Goal: Browse casually: Explore the website without a specific task or goal

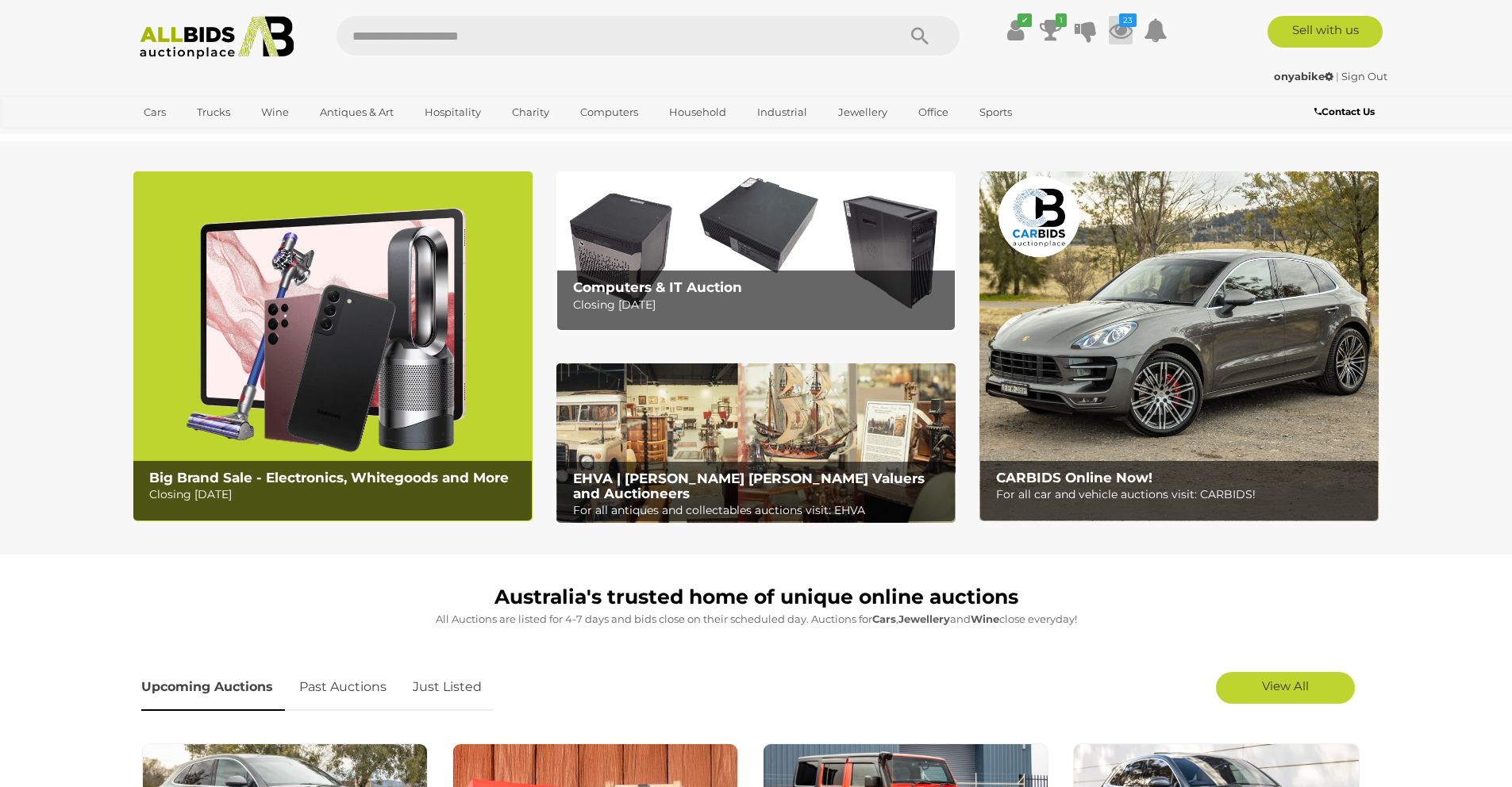
click at [1123, 33] on icon at bounding box center [1120, 30] width 24 height 29
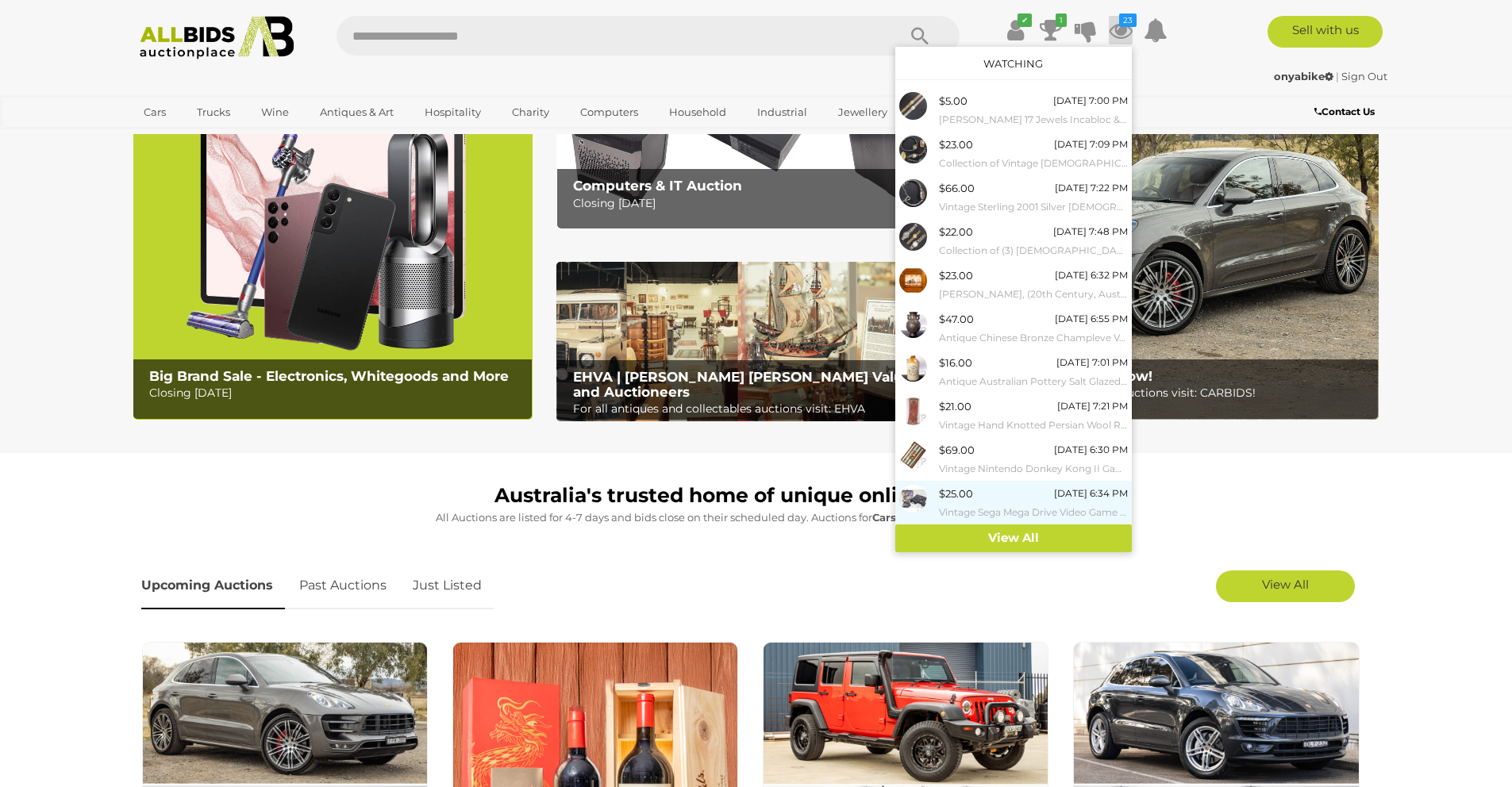
scroll to position [117, 0]
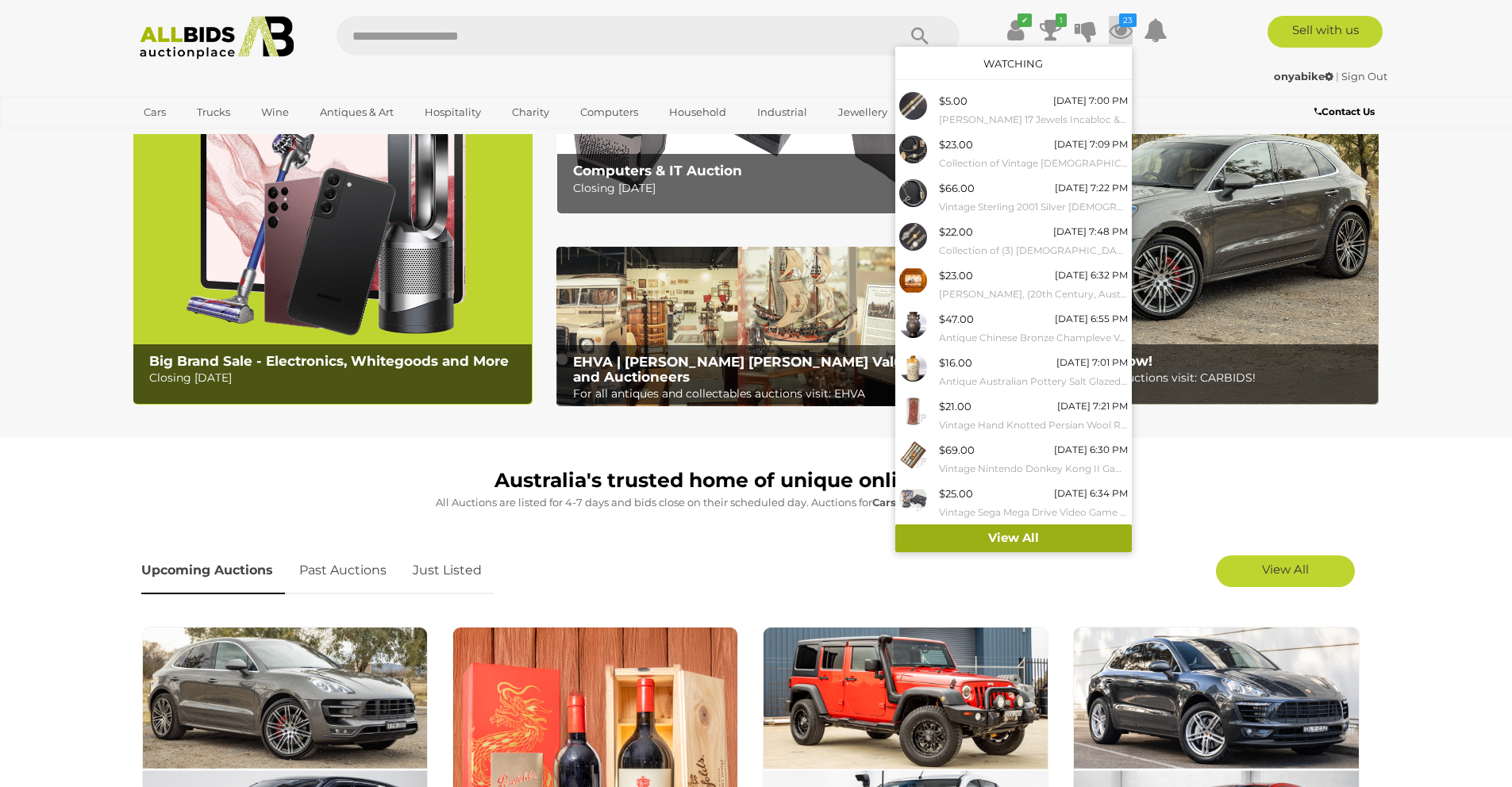
click at [988, 543] on link "View All" at bounding box center [1013, 538] width 236 height 28
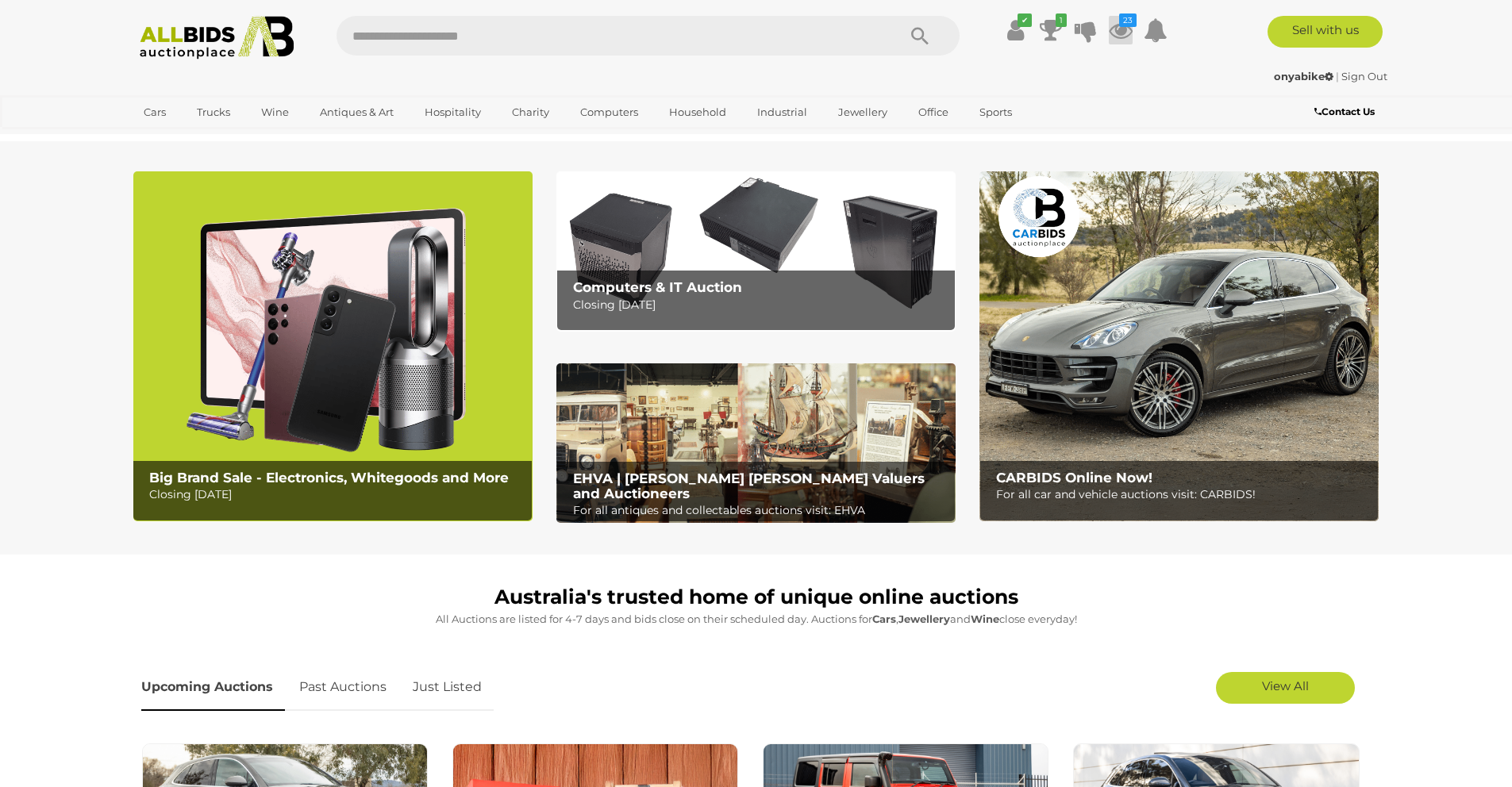
click at [1114, 33] on icon at bounding box center [1120, 30] width 24 height 29
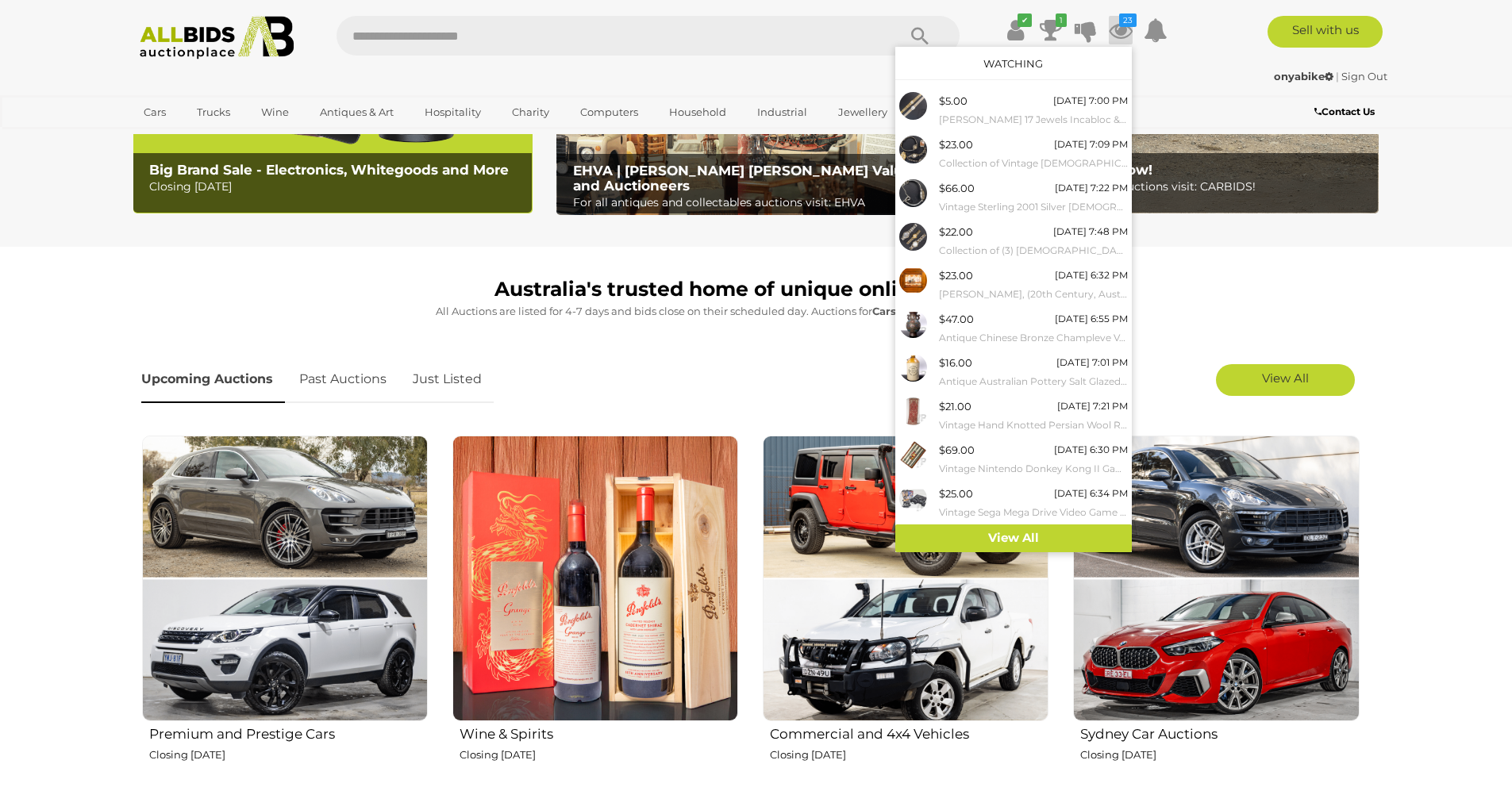
scroll to position [595, 0]
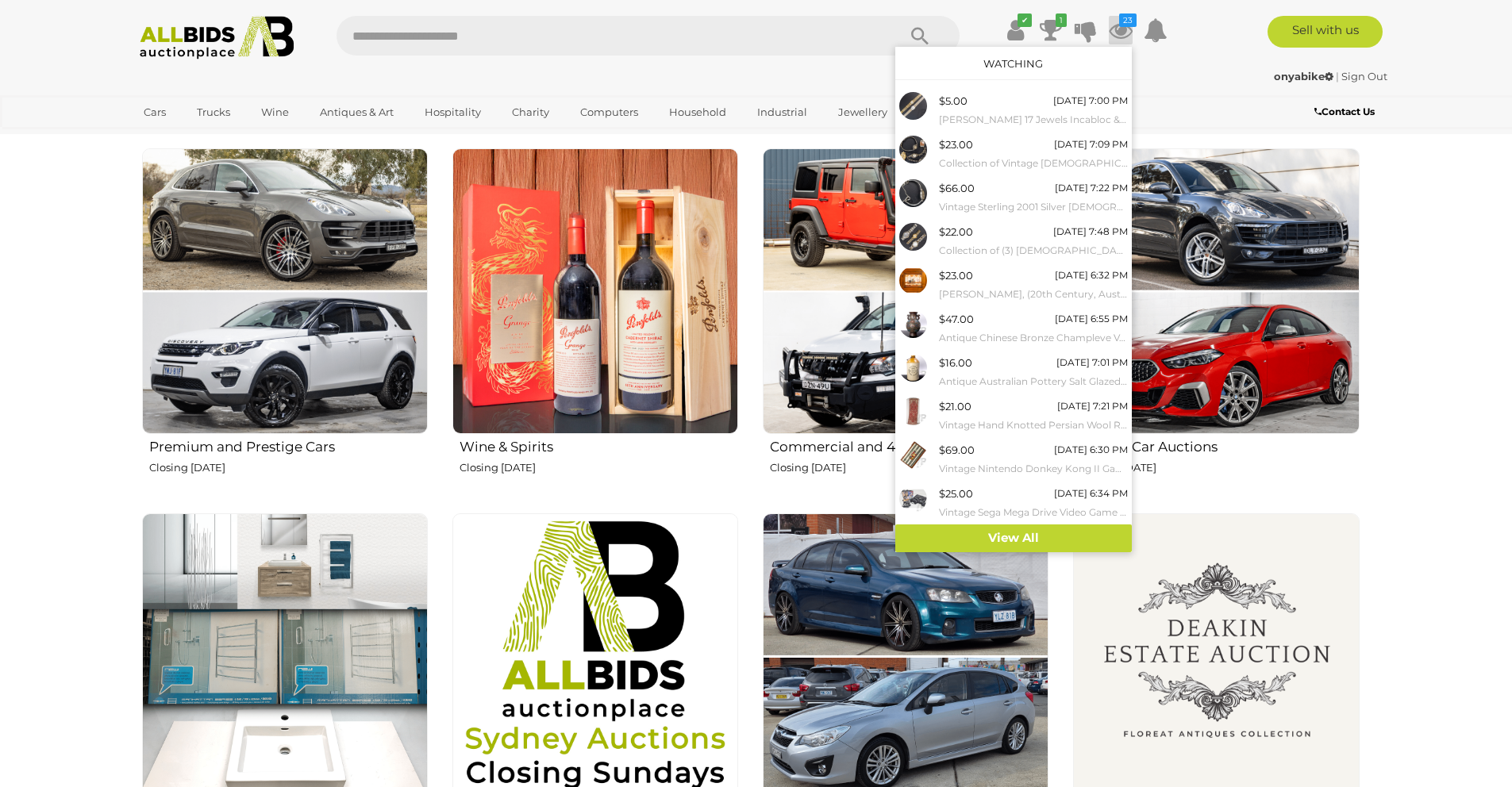
click at [11, 461] on section "Australia's trusted home of unique online auctions All Auctions are listed for …" at bounding box center [756, 463] width 1512 height 1005
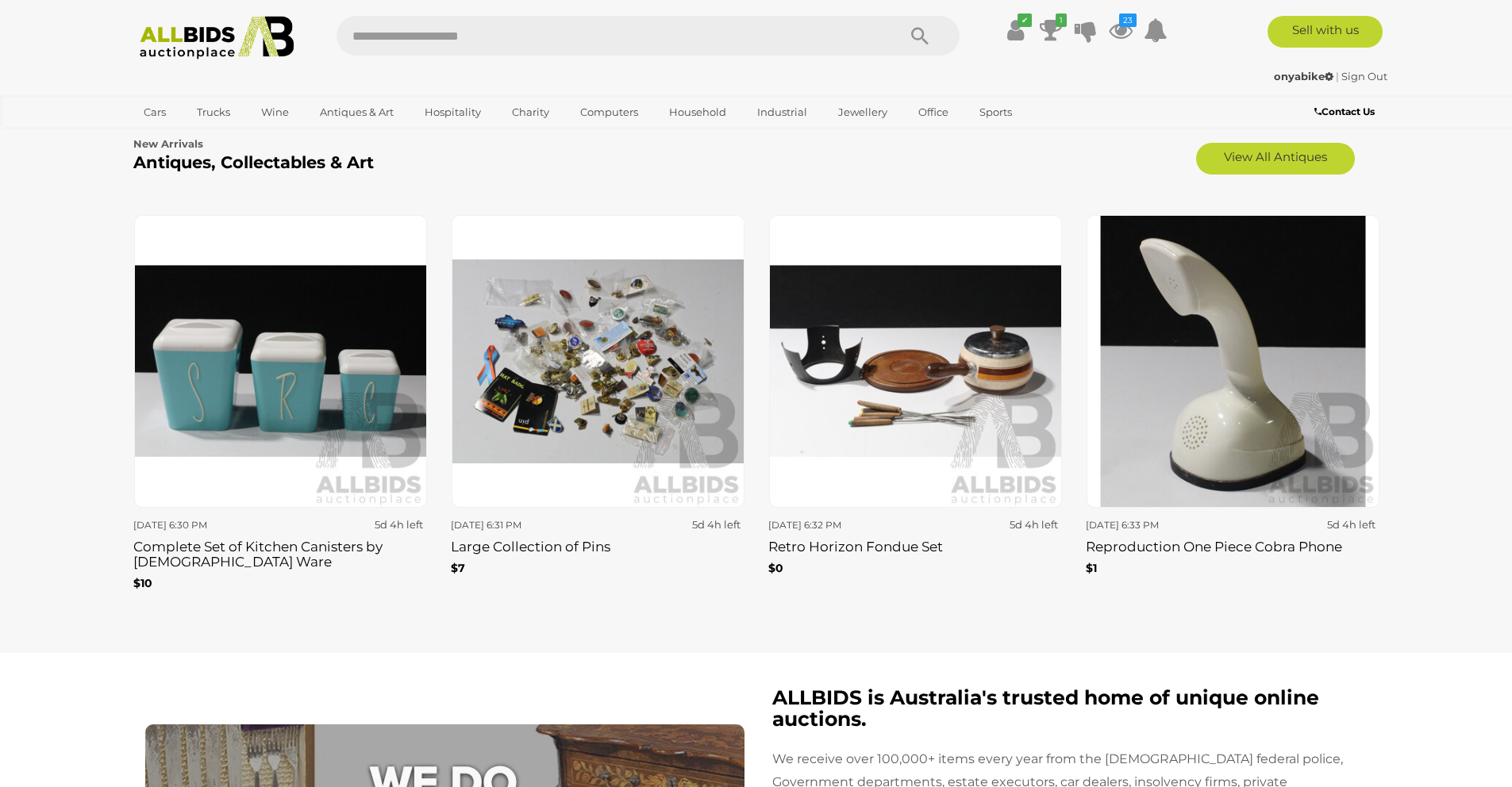
scroll to position [2615, 0]
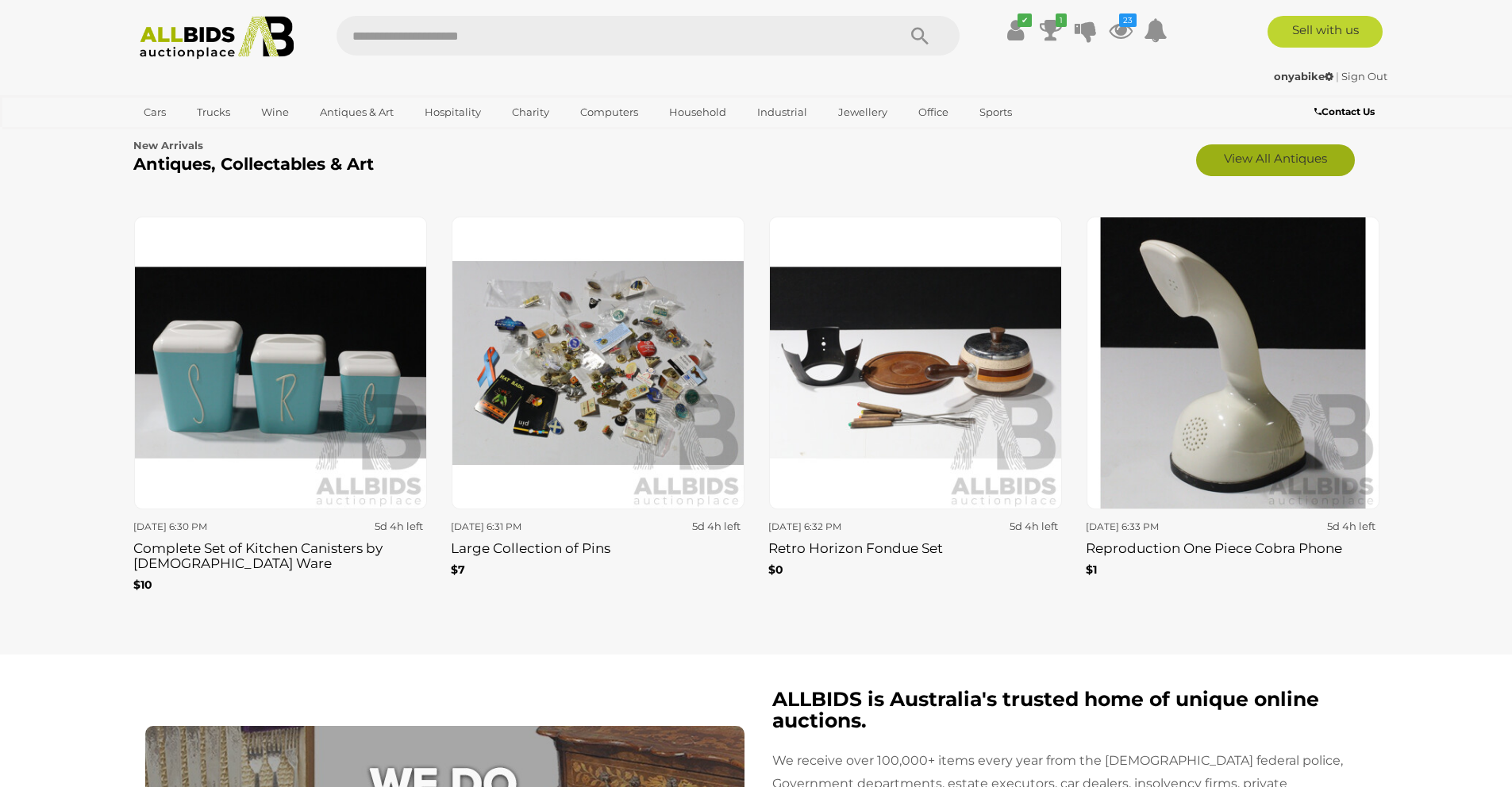
click at [1269, 162] on link "View All Antiques" at bounding box center [1275, 160] width 159 height 32
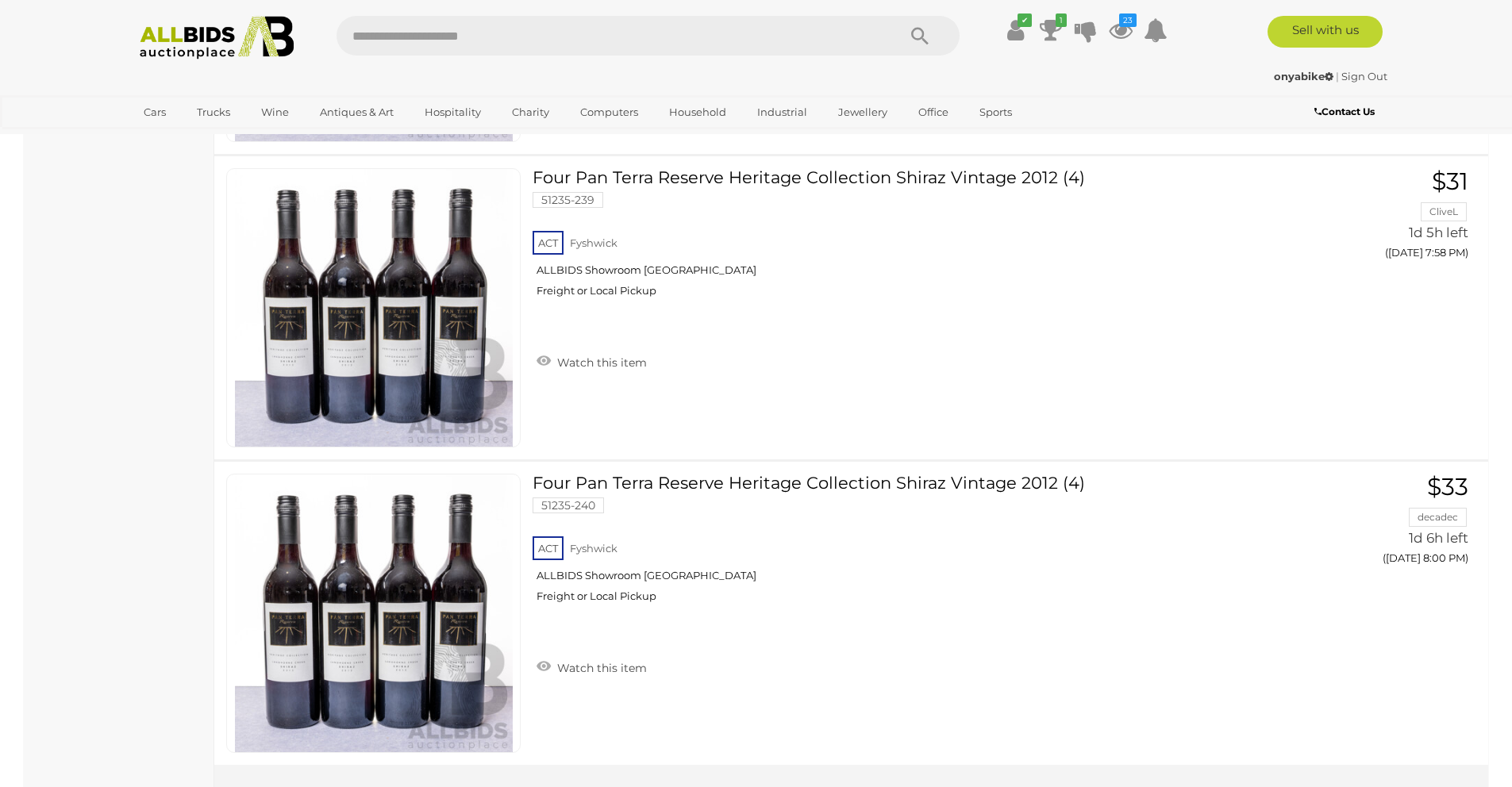
scroll to position [15299, 0]
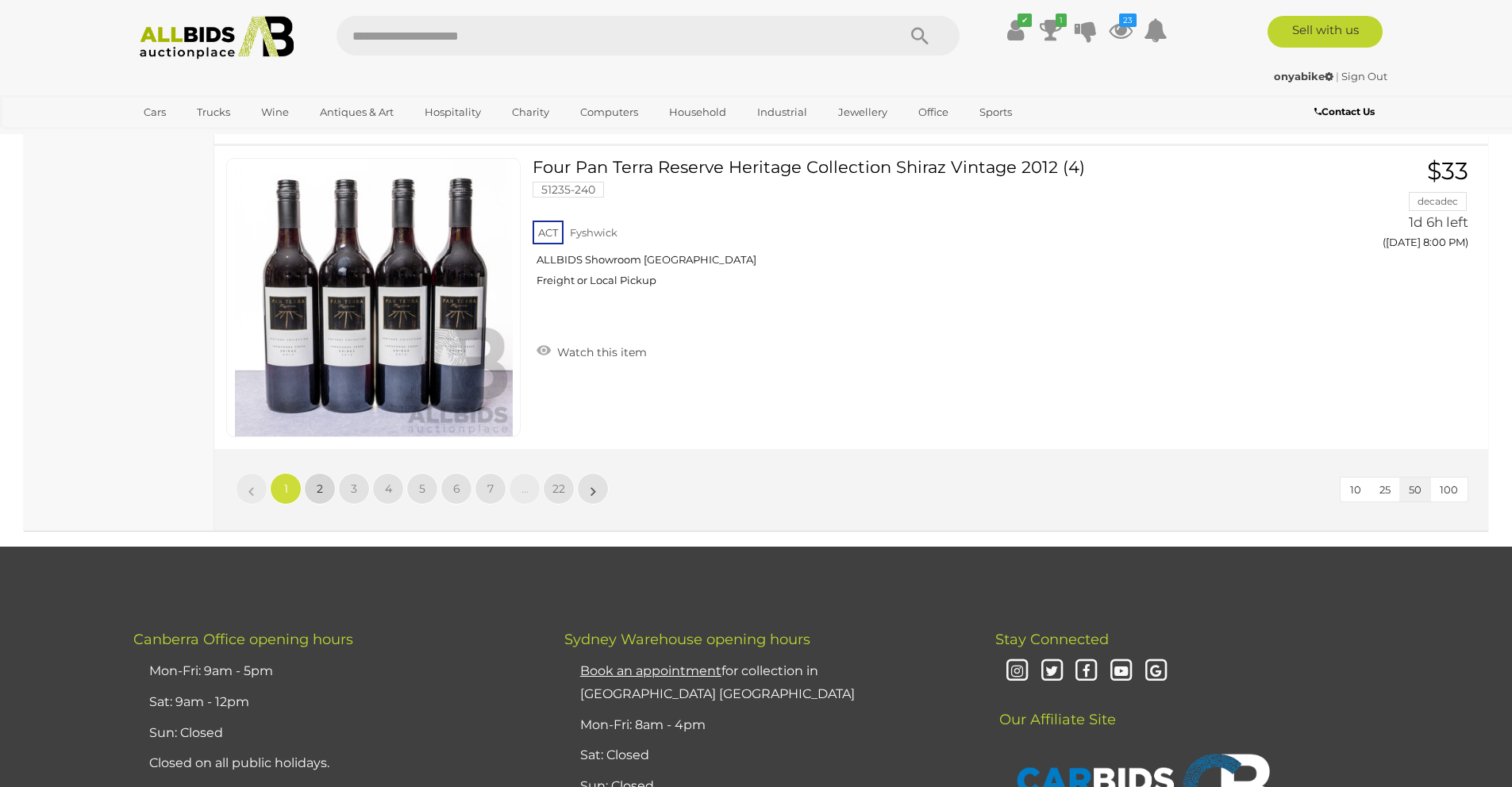
click at [315, 489] on link "2" at bounding box center [320, 489] width 32 height 32
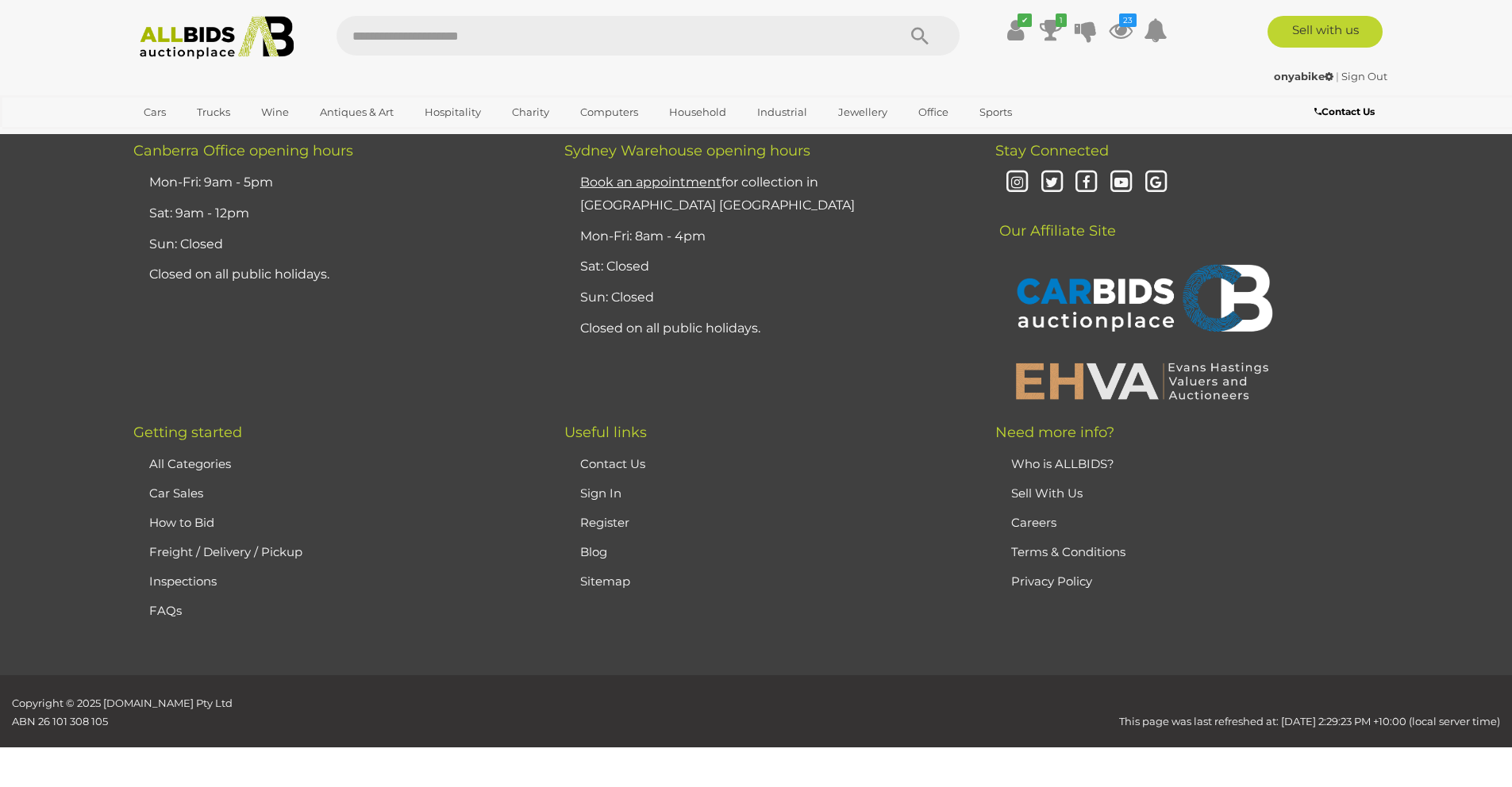
scroll to position [309, 0]
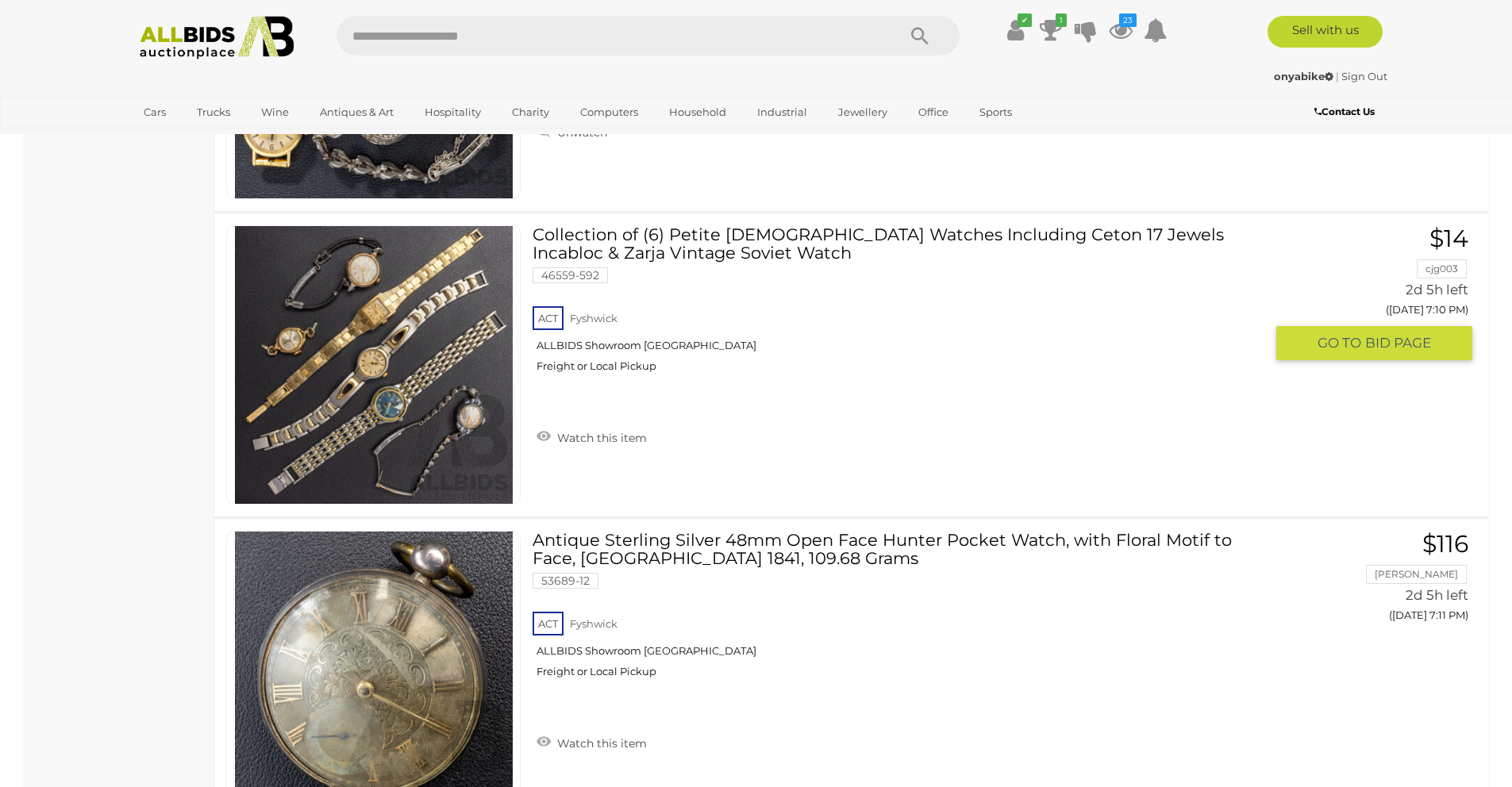
scroll to position [15115, 0]
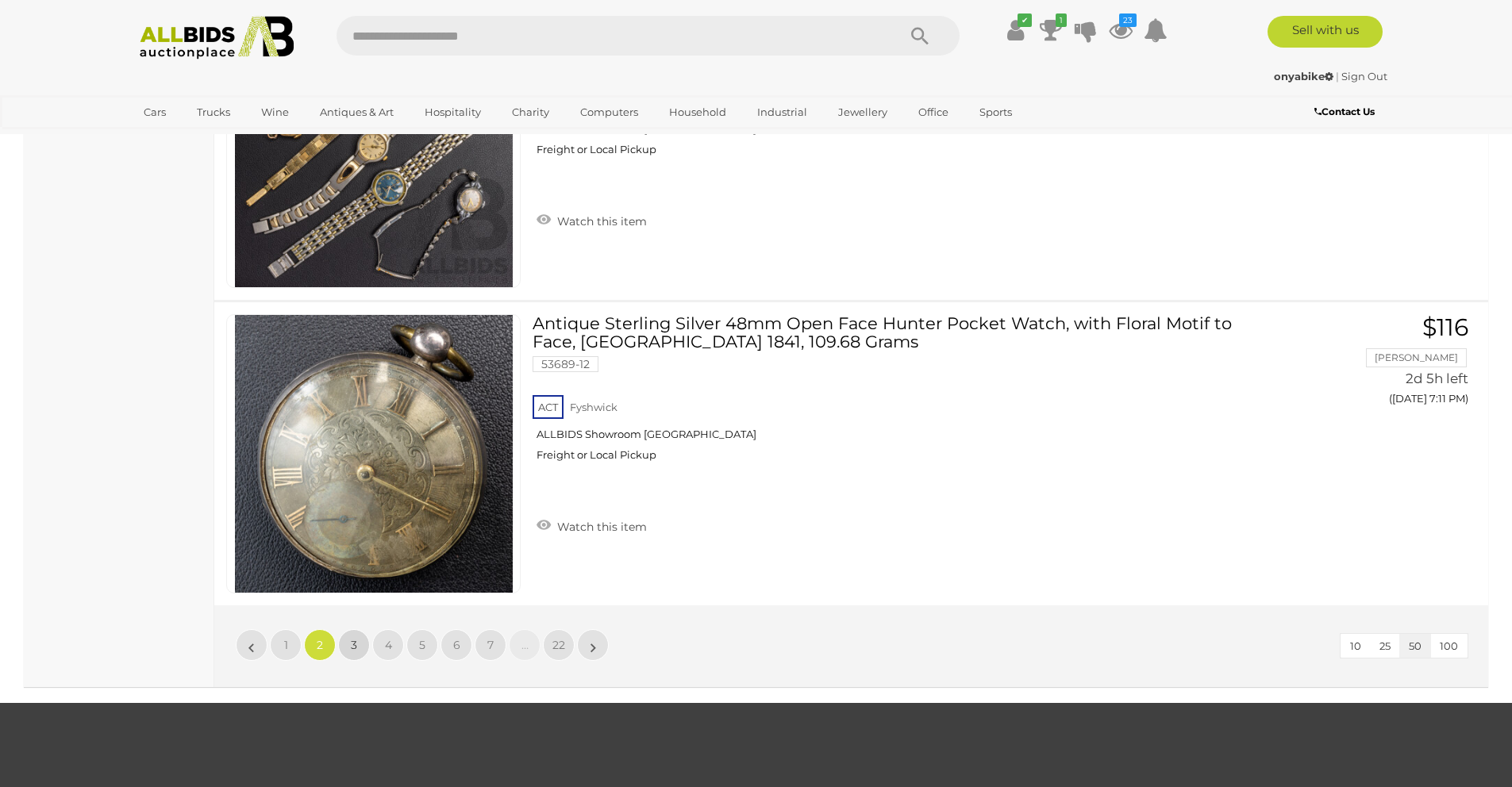
click at [351, 644] on span "3" at bounding box center [354, 645] width 6 height 14
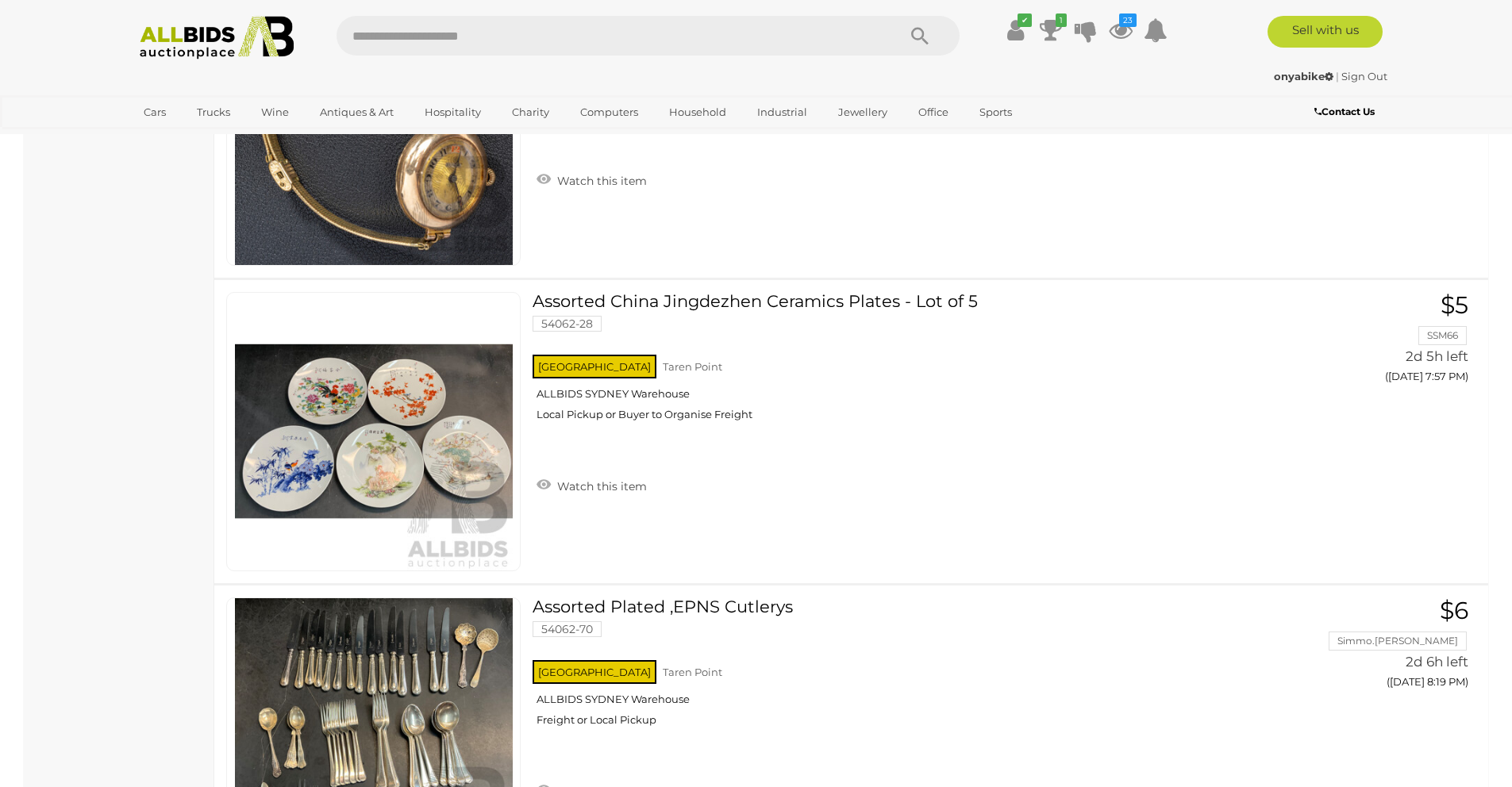
scroll to position [15158, 0]
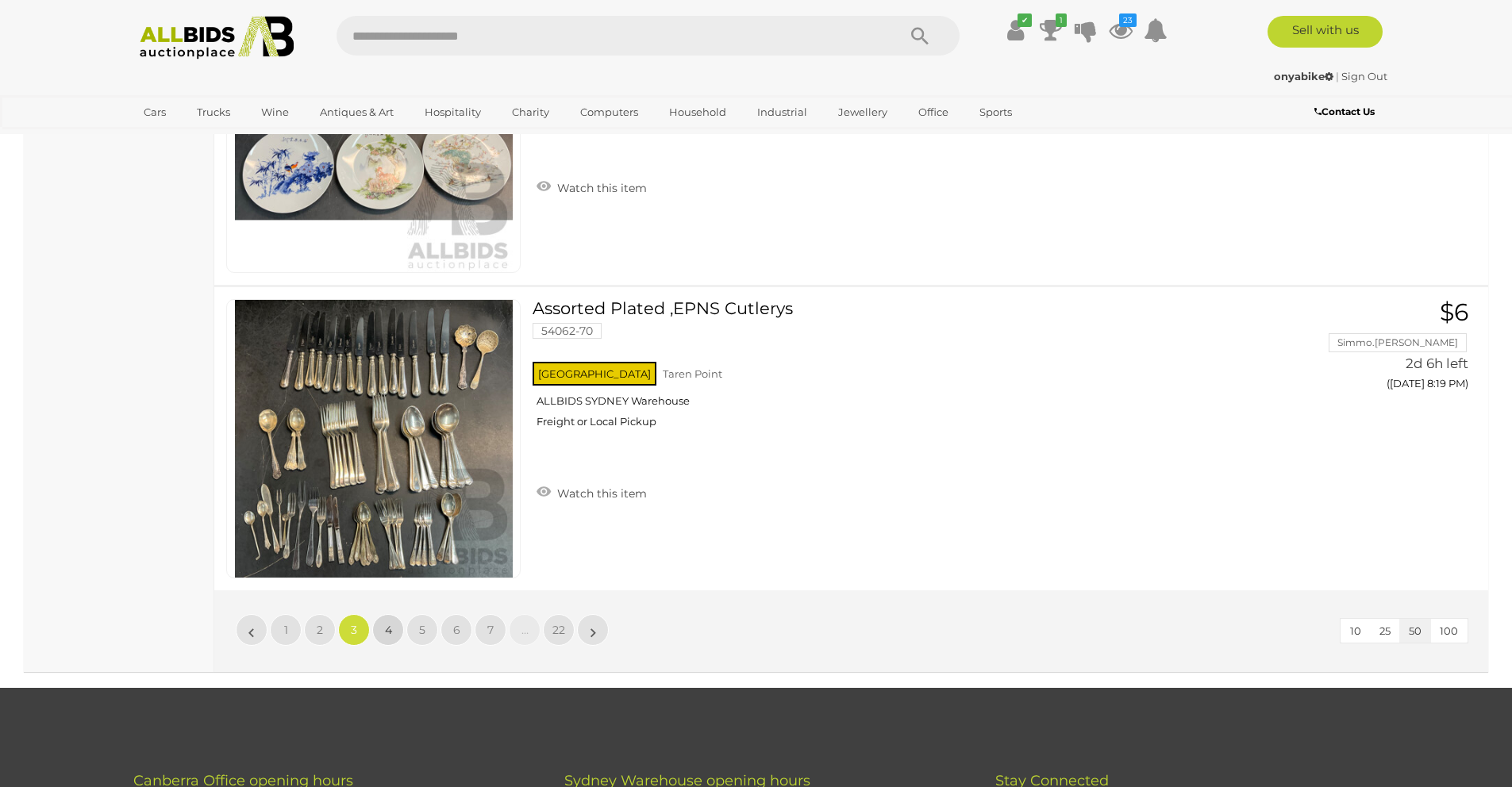
click at [388, 633] on span "4" at bounding box center [388, 630] width 7 height 14
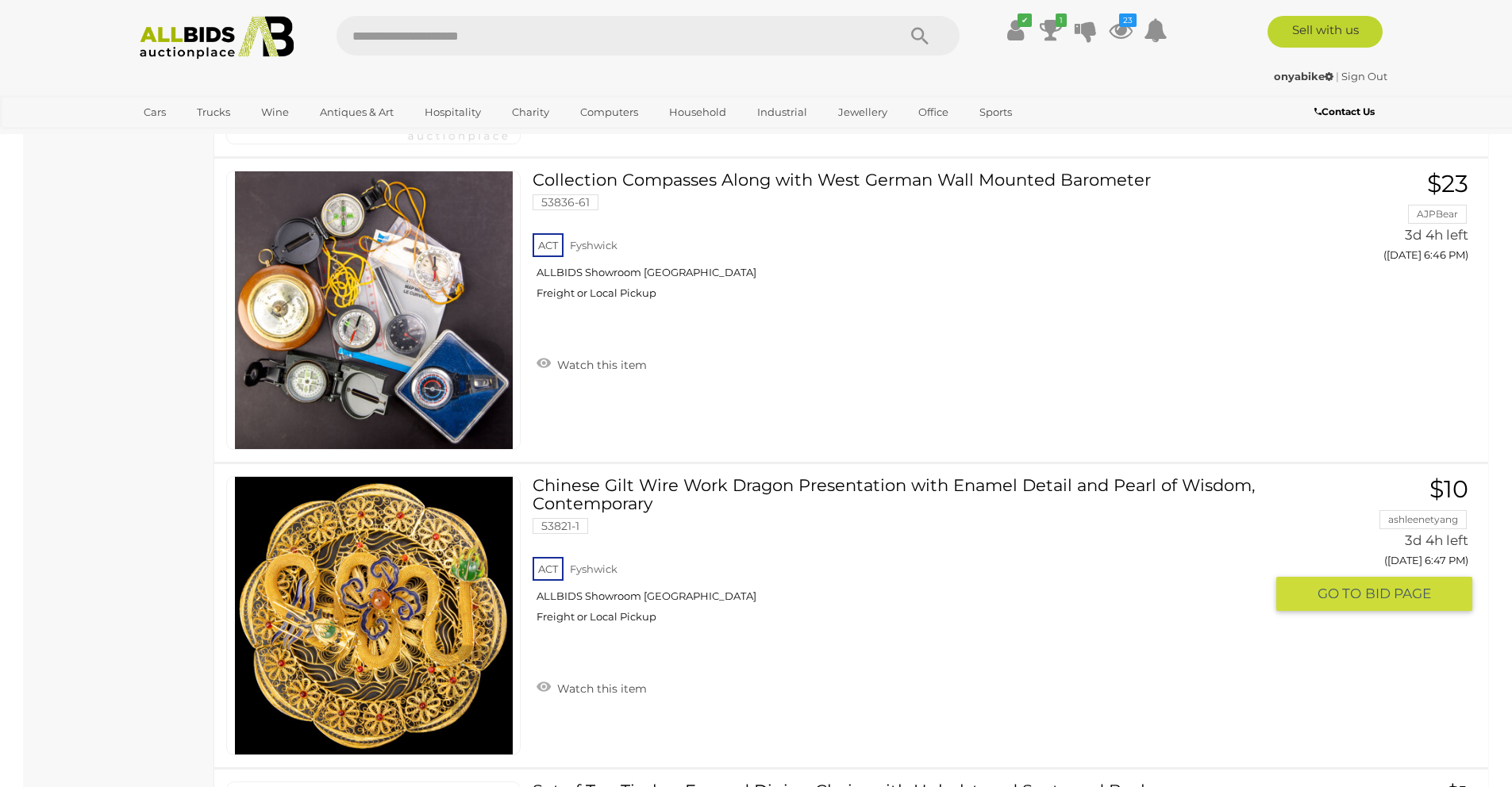
scroll to position [13412, 0]
